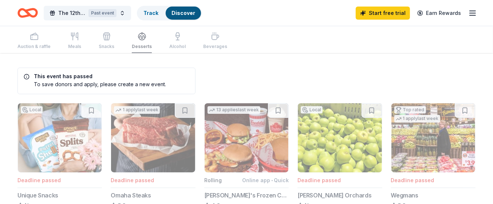
click at [125, 13] on button "The 12th Annual Victoria Rose Fund Benefit "Team Julia" Past event" at bounding box center [87, 13] width 87 height 15
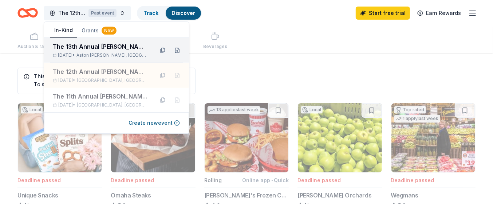
click at [121, 49] on div "The 13th Annual [PERSON_NAME] Fund Benefit "Team [PERSON_NAME]"" at bounding box center [100, 46] width 95 height 9
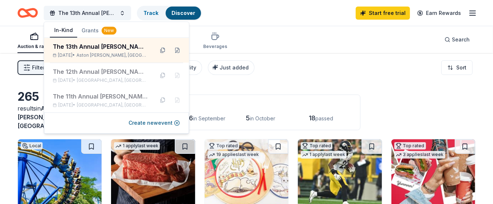
click at [350, 64] on div "Filter 2 Application methods Causes Eligibility Just added Sort" at bounding box center [246, 67] width 493 height 29
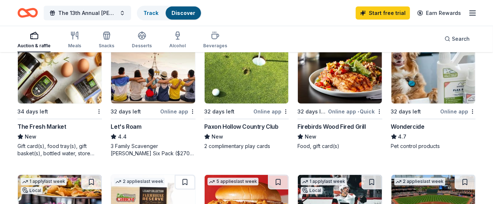
scroll to position [492, 0]
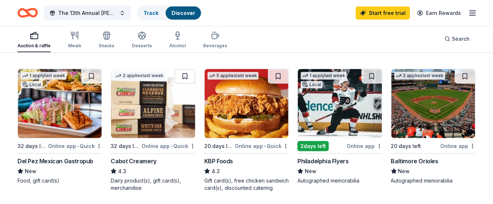
click at [360, 142] on div "Online app" at bounding box center [364, 146] width 35 height 9
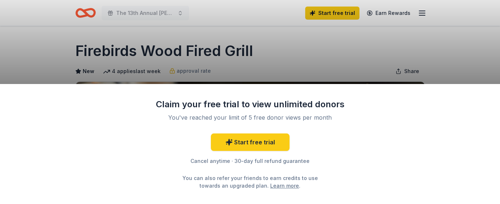
click at [263, 78] on div "Claim your free trial to view unlimited donors You've reached your limit of 5 f…" at bounding box center [250, 102] width 500 height 204
click at [268, 56] on div "Claim your free trial to view unlimited donors You've reached your limit of 5 f…" at bounding box center [250, 102] width 500 height 204
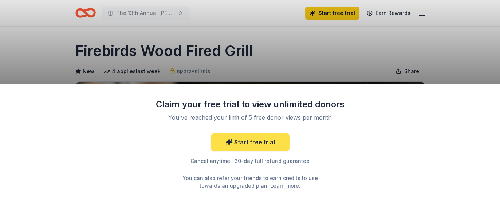
click at [260, 141] on link "Start free trial" at bounding box center [250, 142] width 79 height 17
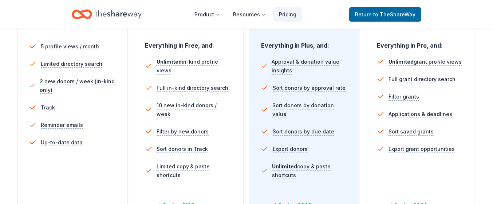
scroll to position [319, 0]
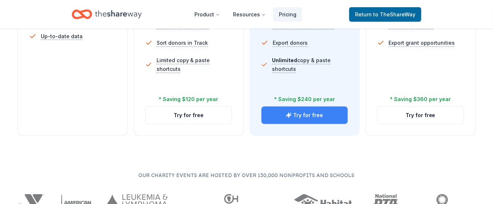
click at [297, 112] on button "Try for free" at bounding box center [304, 115] width 86 height 17
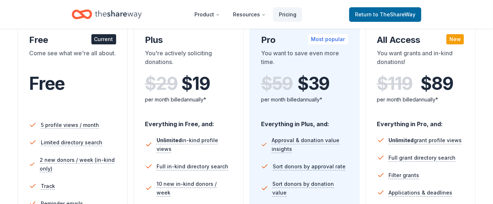
scroll to position [106, 0]
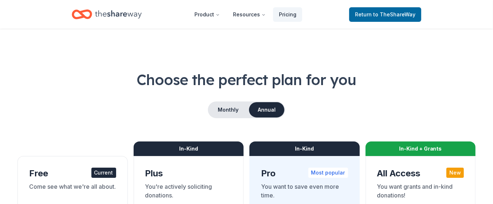
scroll to position [106, 0]
